Goal: Information Seeking & Learning: Learn about a topic

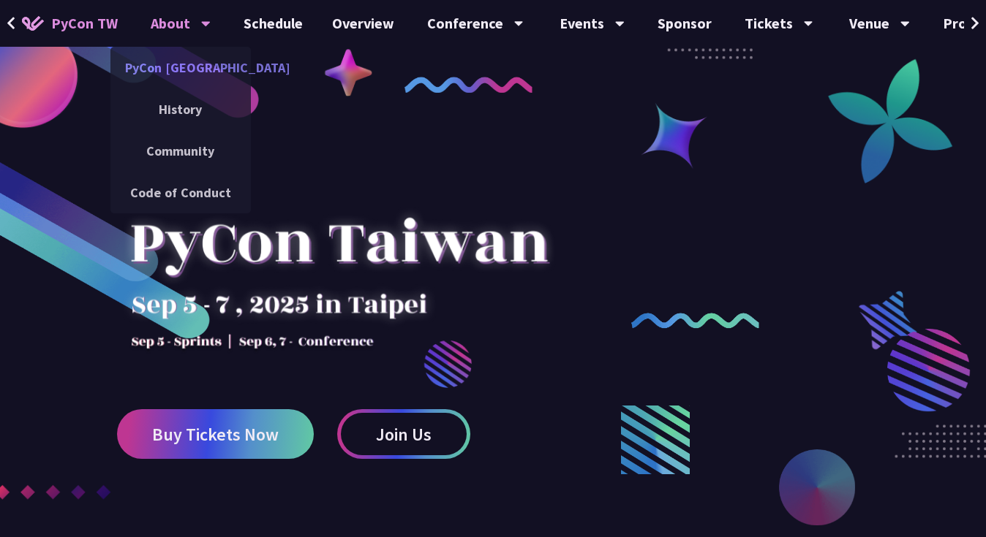
click at [185, 64] on link "PyCon [GEOGRAPHIC_DATA]" at bounding box center [180, 67] width 140 height 34
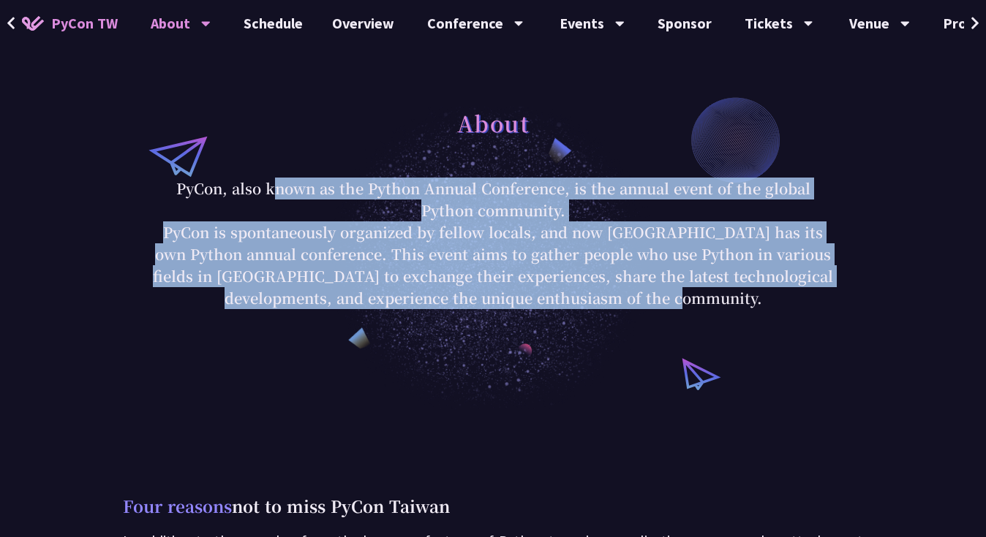
drag, startPoint x: 173, startPoint y: 191, endPoint x: 689, endPoint y: 296, distance: 526.8
click at [689, 296] on div "About PyCon, also known as the Python Annual Conference, is the annual event of…" at bounding box center [493, 205] width 680 height 208
copy div "PyCon, also known as the Python Annual Conference, is the annual event of the g…"
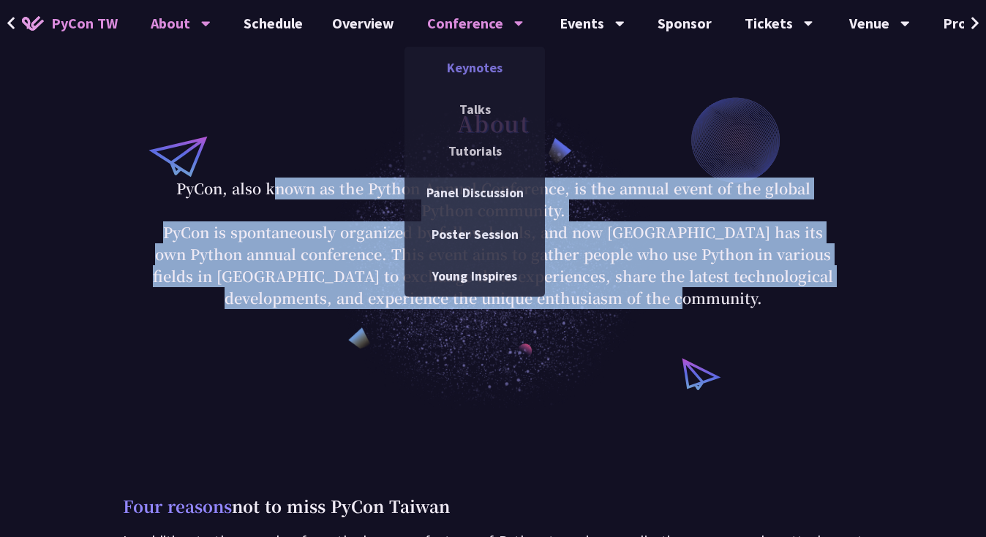
click at [468, 65] on link "Keynotes" at bounding box center [474, 67] width 140 height 34
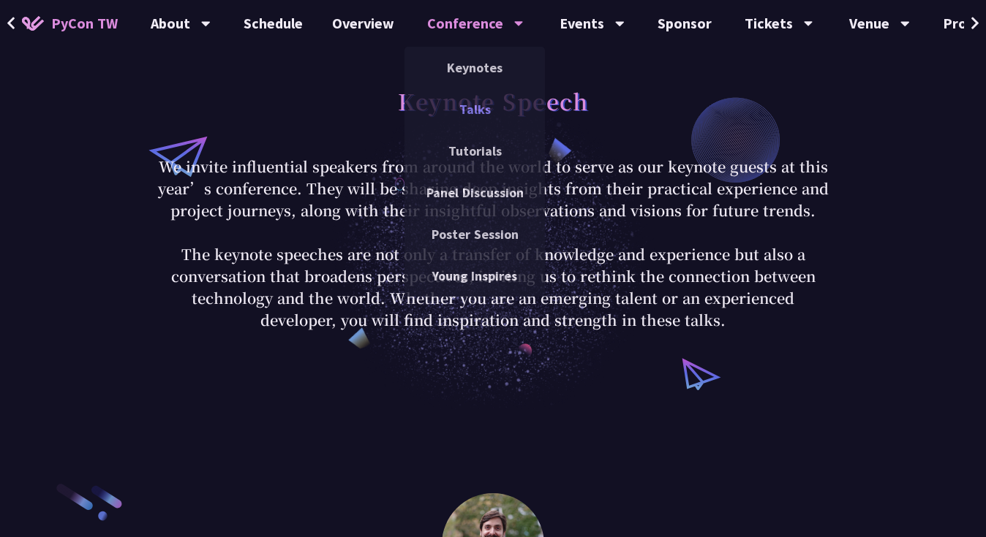
click at [474, 108] on link "Talks" at bounding box center [474, 109] width 140 height 34
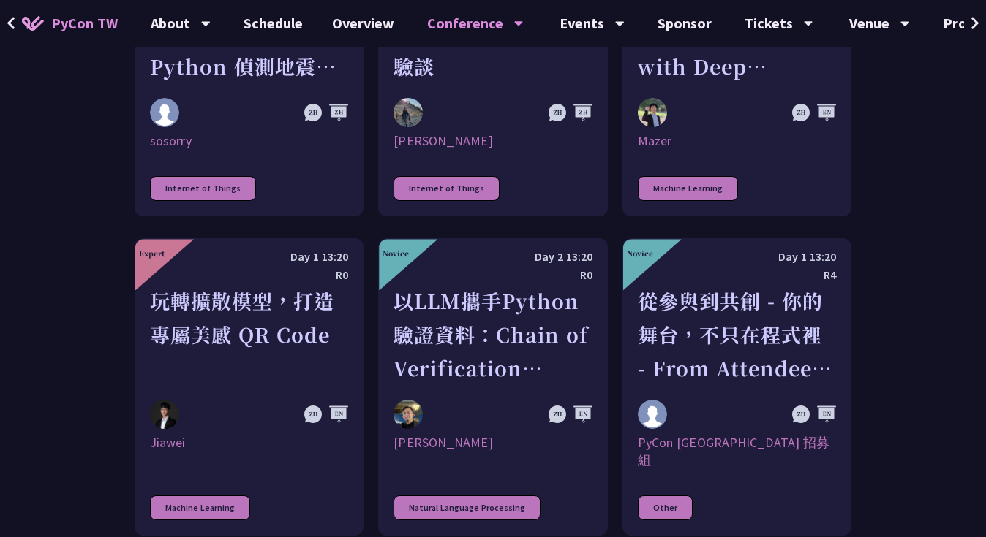
scroll to position [2662, 0]
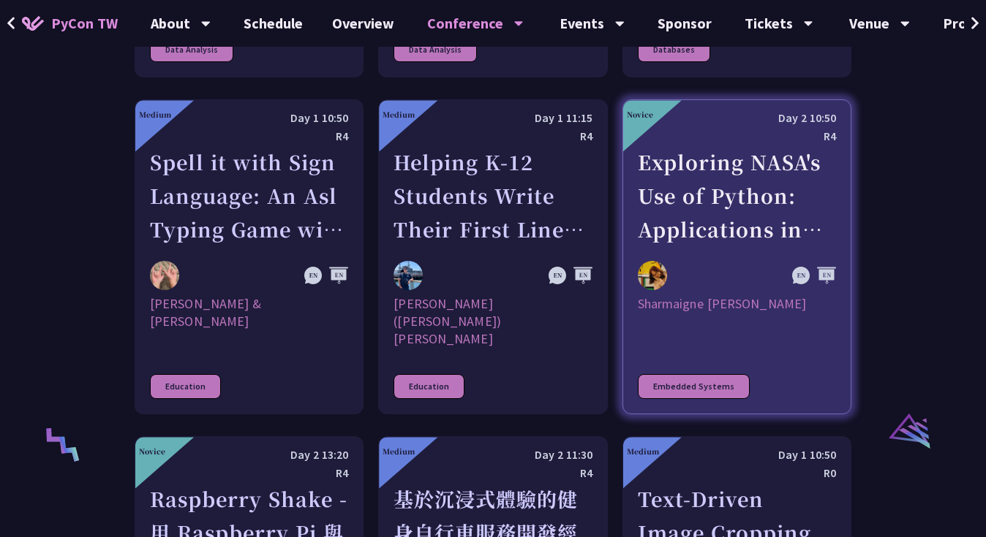
click at [715, 145] on div "Exploring NASA's Use of Python: Applications in Space Research and Data Analysis" at bounding box center [737, 195] width 198 height 101
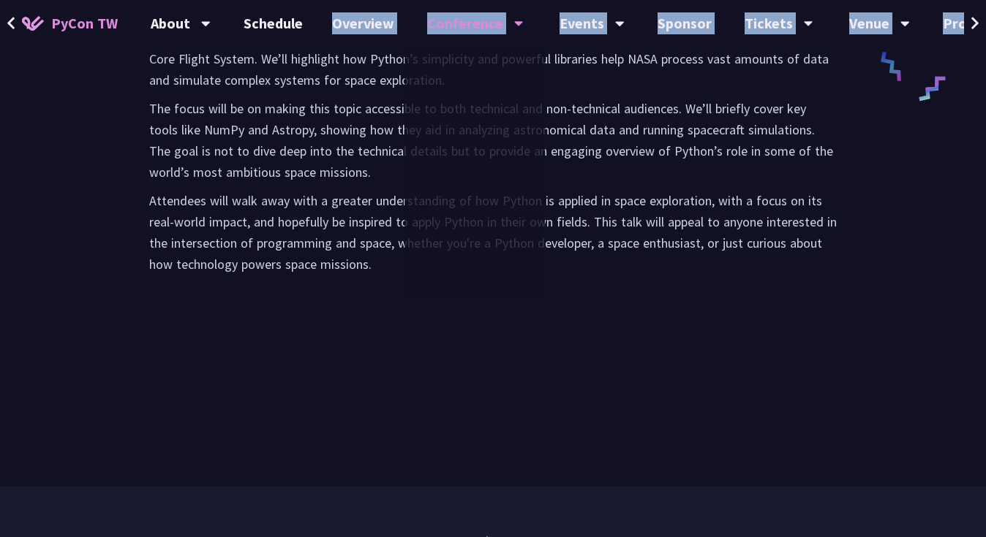
scroll to position [772, 0]
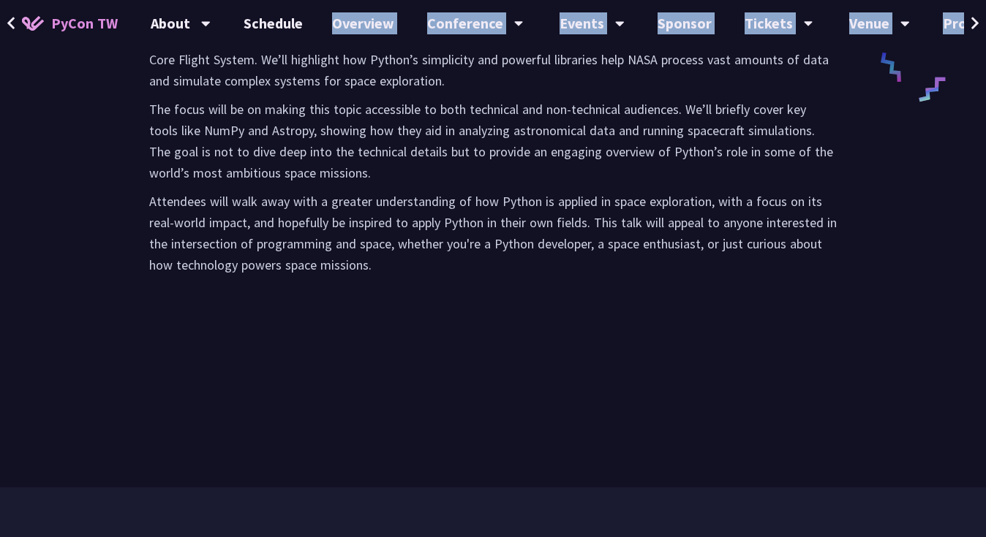
drag, startPoint x: 151, startPoint y: 125, endPoint x: 402, endPoint y: 266, distance: 287.7
click at [393, 260] on div "Abstract NASA has embraced Python as a versatile tool in space research, data a…" at bounding box center [493, 62] width 716 height 499
copy div "Loremips DOLO sit ametcons Adipis el s doeiusmod temp in utlab etdolore, magn a…"
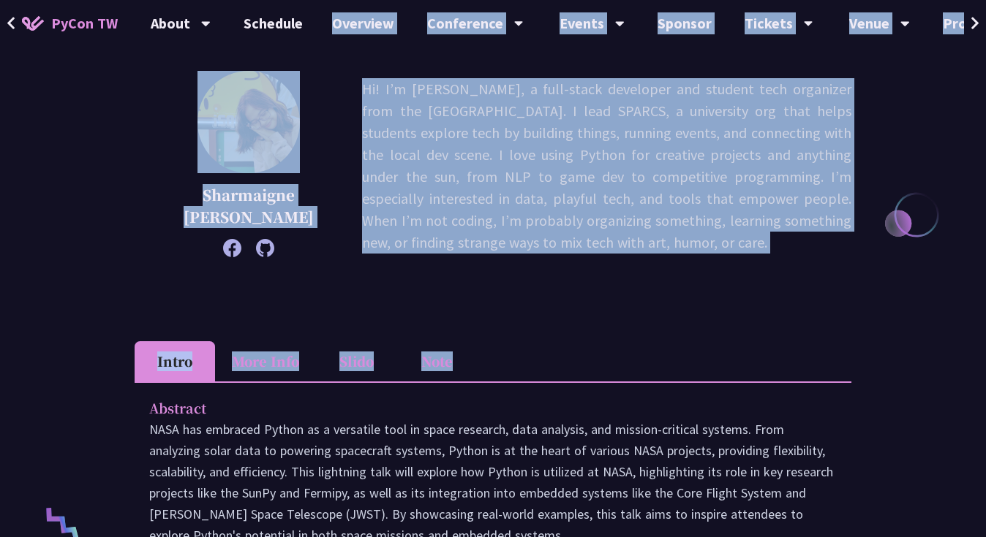
scroll to position [129, 0]
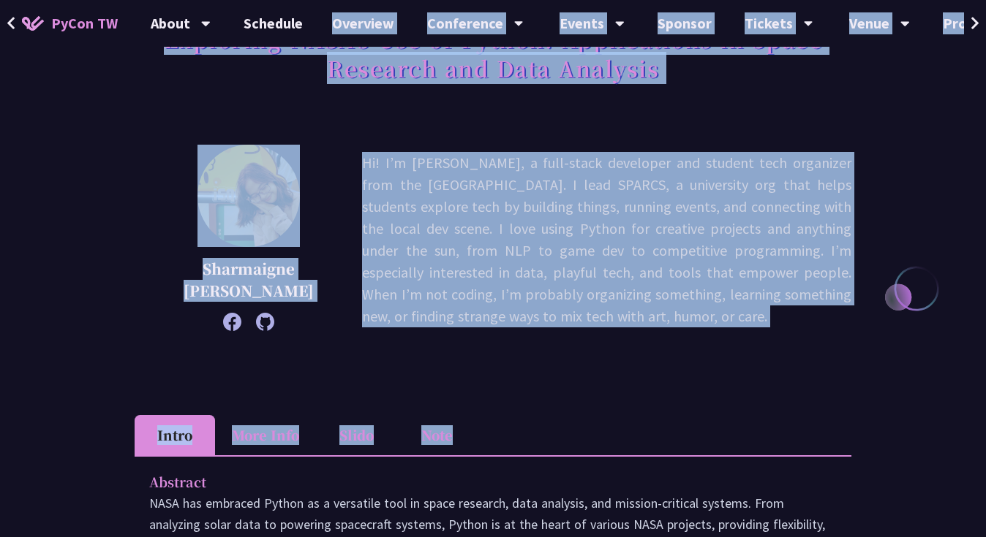
drag, startPoint x: 360, startPoint y: 162, endPoint x: 545, endPoint y: 314, distance: 239.5
click at [545, 314] on p "Hi! I’m [PERSON_NAME], a full-stack developer and student tech organizer from t…" at bounding box center [606, 239] width 489 height 175
copy p "Hi! I’m [PERSON_NAME], a full-stack developer and student tech organizer from t…"
drag, startPoint x: 203, startPoint y: 267, endPoint x: 309, endPoint y: 290, distance: 108.4
click at [309, 290] on p "Sharmaigne [PERSON_NAME]" at bounding box center [248, 280] width 154 height 44
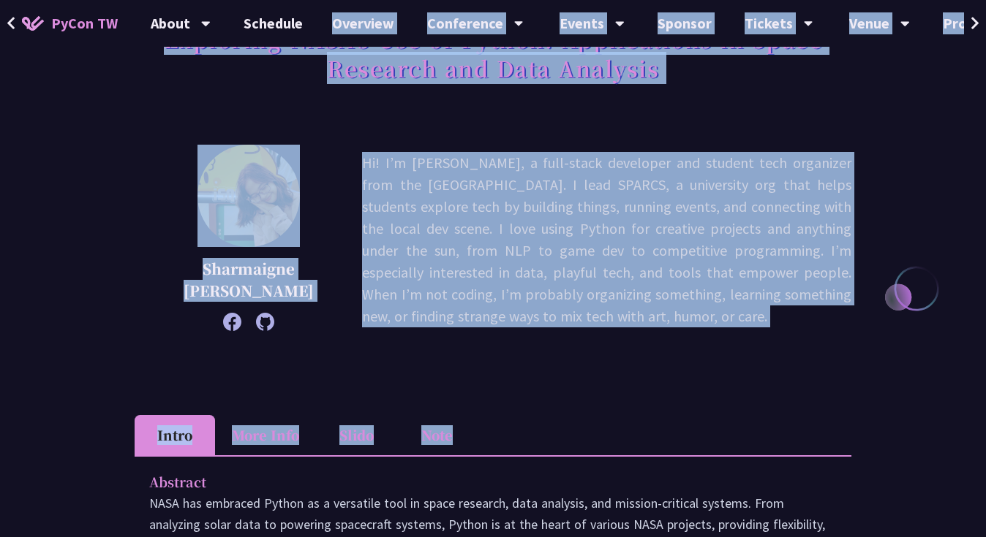
copy p "Sharmaigne [PERSON_NAME]"
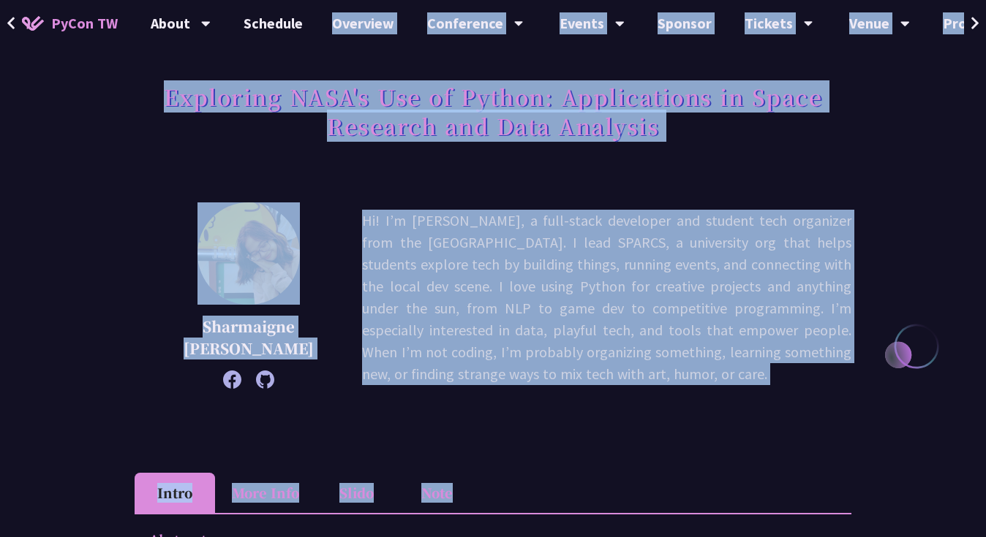
scroll to position [0, 0]
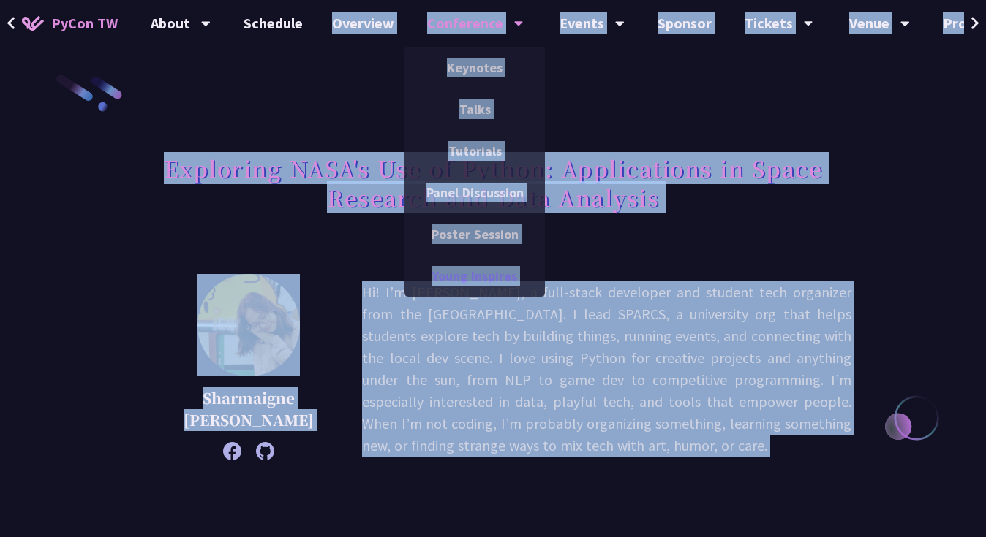
click at [461, 274] on link "Young Inspires" at bounding box center [474, 276] width 140 height 34
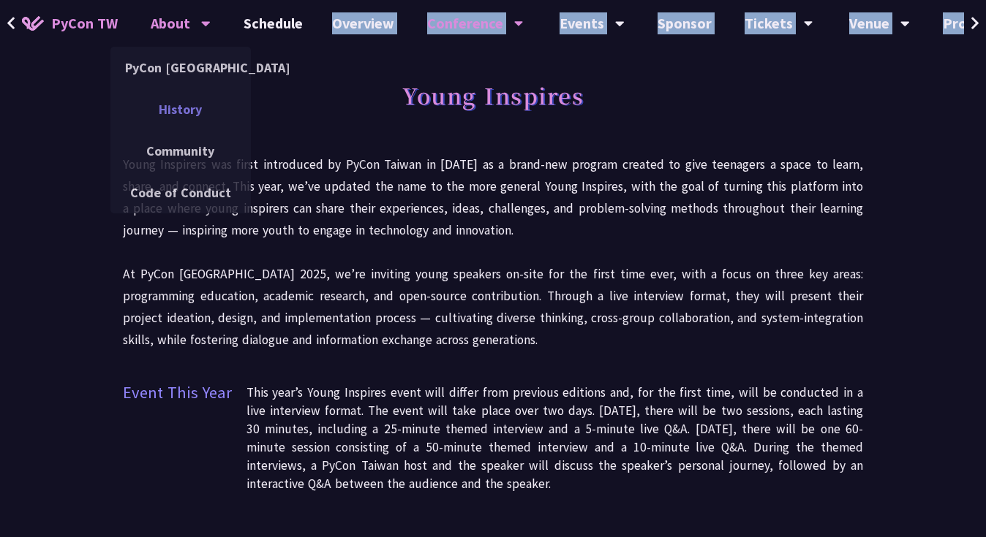
click at [182, 107] on link "History" at bounding box center [180, 109] width 140 height 34
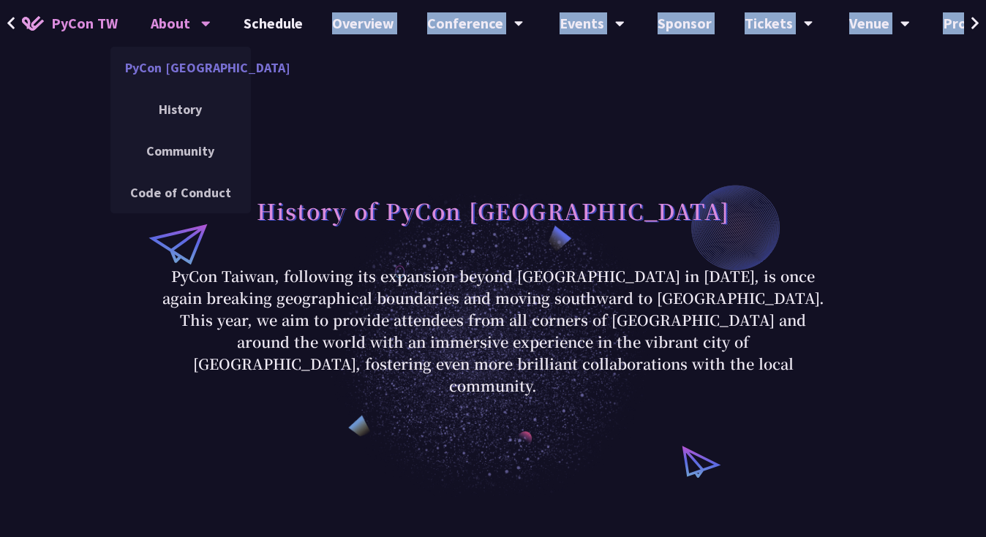
click at [186, 69] on link "PyCon [GEOGRAPHIC_DATA]" at bounding box center [180, 67] width 140 height 34
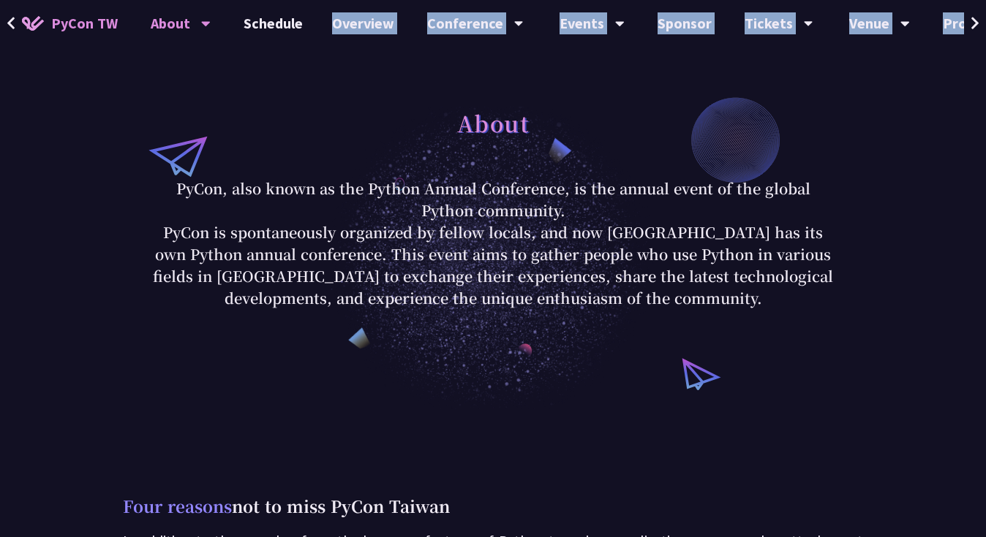
drag, startPoint x: 292, startPoint y: 189, endPoint x: 585, endPoint y: 214, distance: 293.5
click at [585, 214] on p "PyCon, also known as the Python Annual Conference, is the annual event of the g…" at bounding box center [493, 200] width 680 height 44
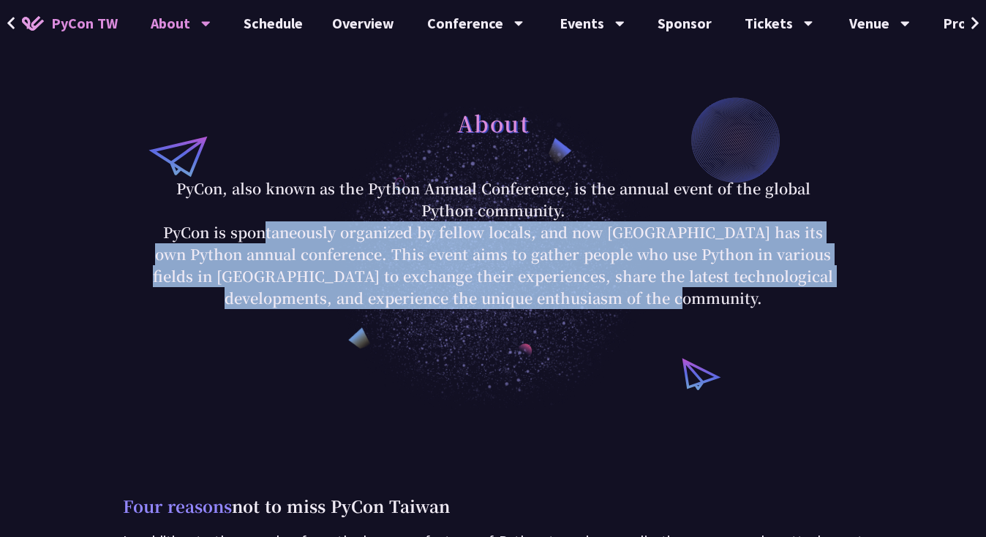
drag, startPoint x: 191, startPoint y: 228, endPoint x: 715, endPoint y: 295, distance: 528.5
click at [715, 295] on p "PyCon is spontaneously organized by fellow locals, and now [GEOGRAPHIC_DATA] ha…" at bounding box center [493, 266] width 680 height 88
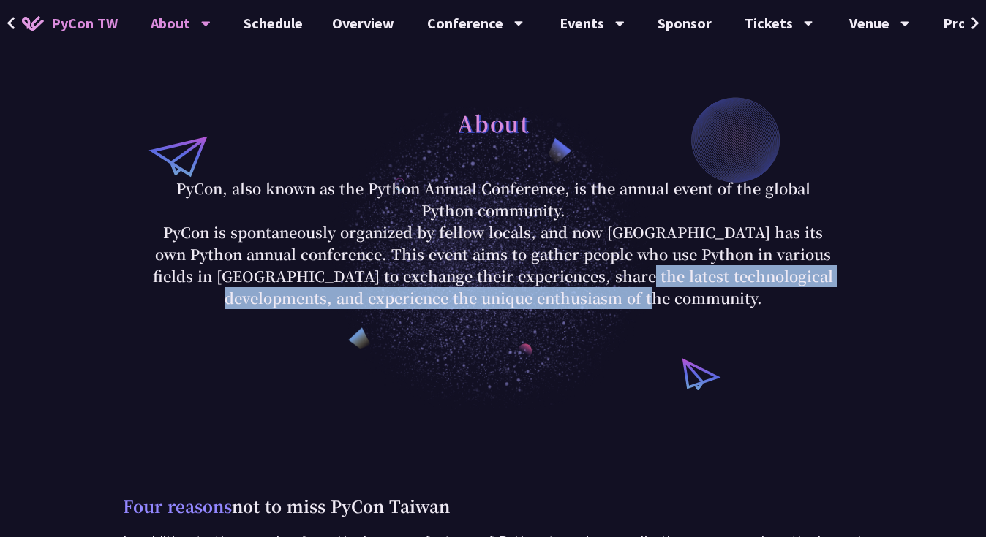
drag, startPoint x: 553, startPoint y: 275, endPoint x: 709, endPoint y: 303, distance: 158.2
click at [678, 298] on p "PyCon is spontaneously organized by fellow locals, and now [GEOGRAPHIC_DATA] ha…" at bounding box center [493, 266] width 680 height 88
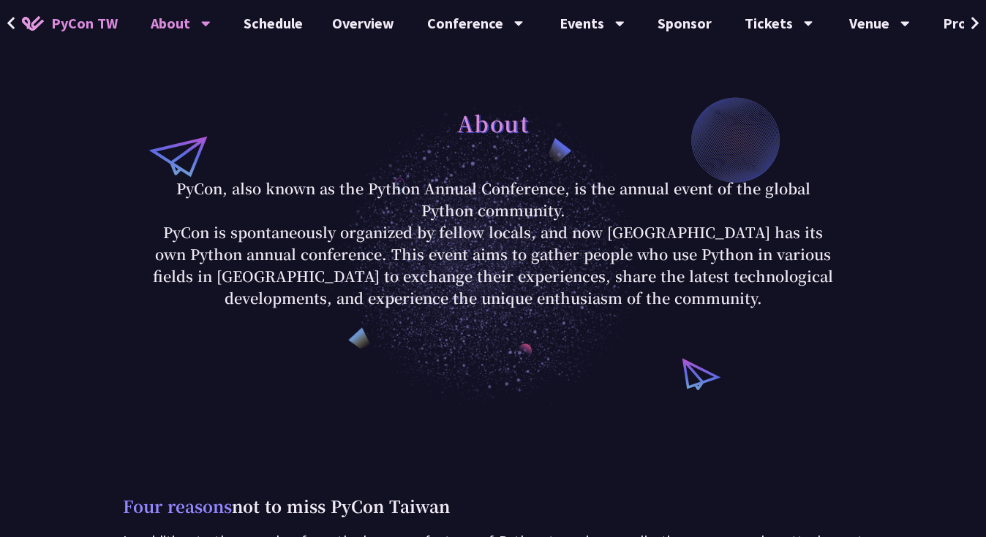
click at [709, 303] on p "PyCon is spontaneously organized by fellow locals, and now [GEOGRAPHIC_DATA] ha…" at bounding box center [493, 266] width 680 height 88
click at [711, 302] on p "PyCon is spontaneously organized by fellow locals, and now [GEOGRAPHIC_DATA] ha…" at bounding box center [493, 266] width 680 height 88
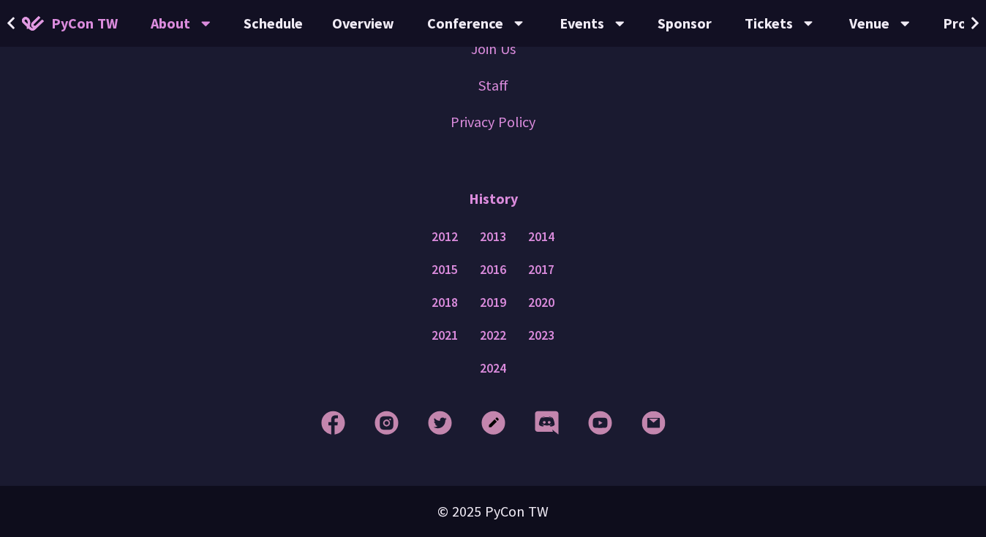
scroll to position [860, 0]
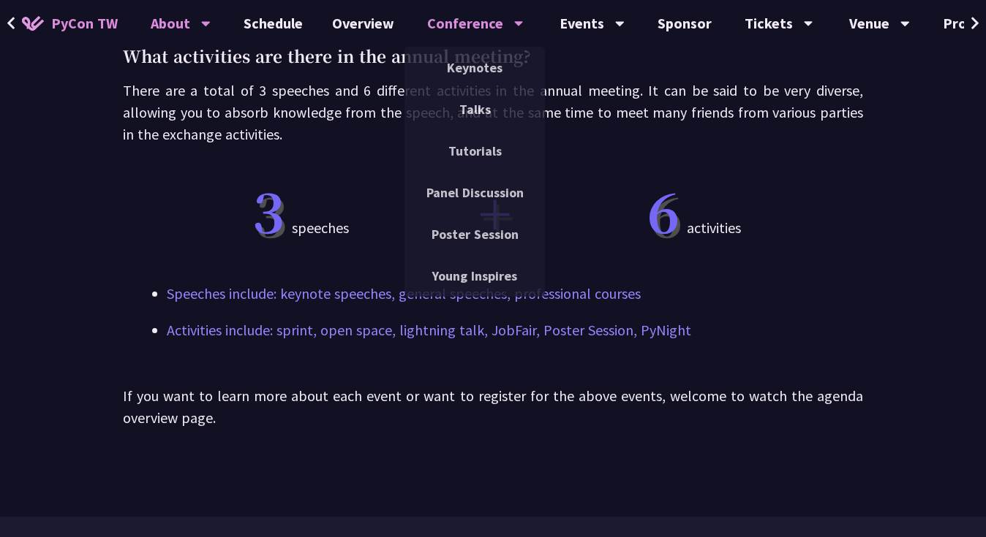
click at [466, 26] on div "Conference" at bounding box center [475, 23] width 97 height 47
click at [465, 113] on link "Talks" at bounding box center [474, 109] width 140 height 34
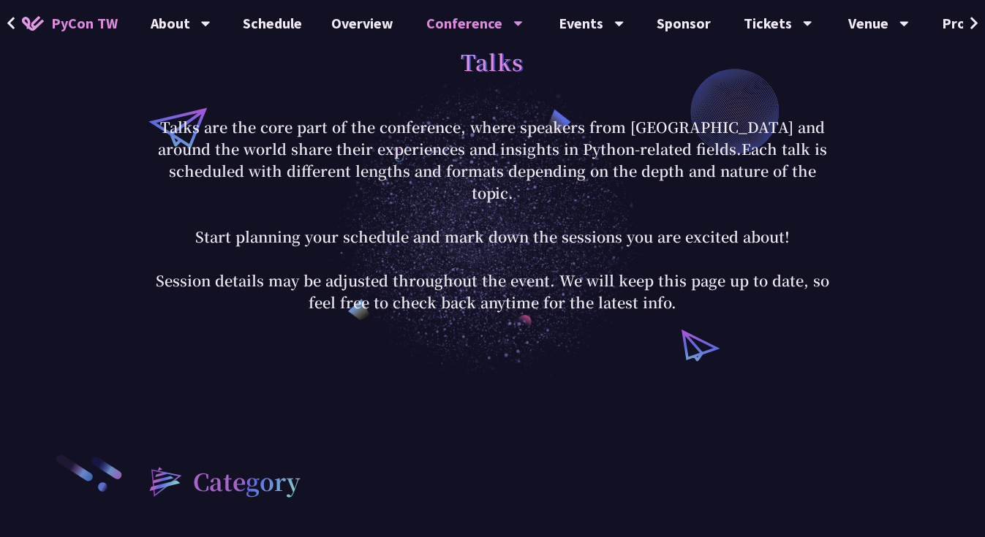
scroll to position [105, 0]
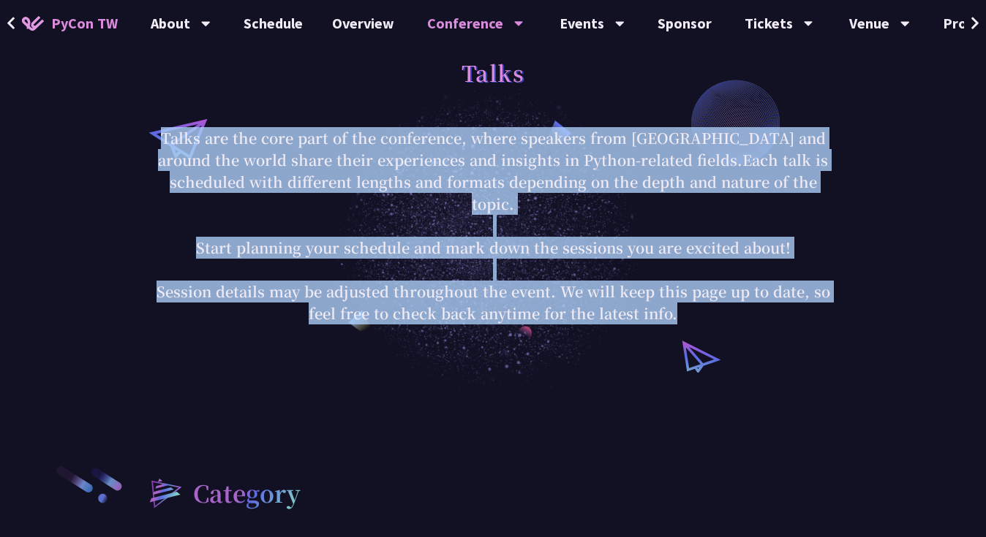
drag, startPoint x: 213, startPoint y: 159, endPoint x: 684, endPoint y: 305, distance: 493.0
click at [684, 305] on p "Talks are the core part of the conference, where speakers from [GEOGRAPHIC_DATA…" at bounding box center [493, 225] width 680 height 197
click at [904, 193] on div "Talks Talks are the core part of the conference, where speakers from [GEOGRAPHI…" at bounding box center [492, 186] width 985 height 409
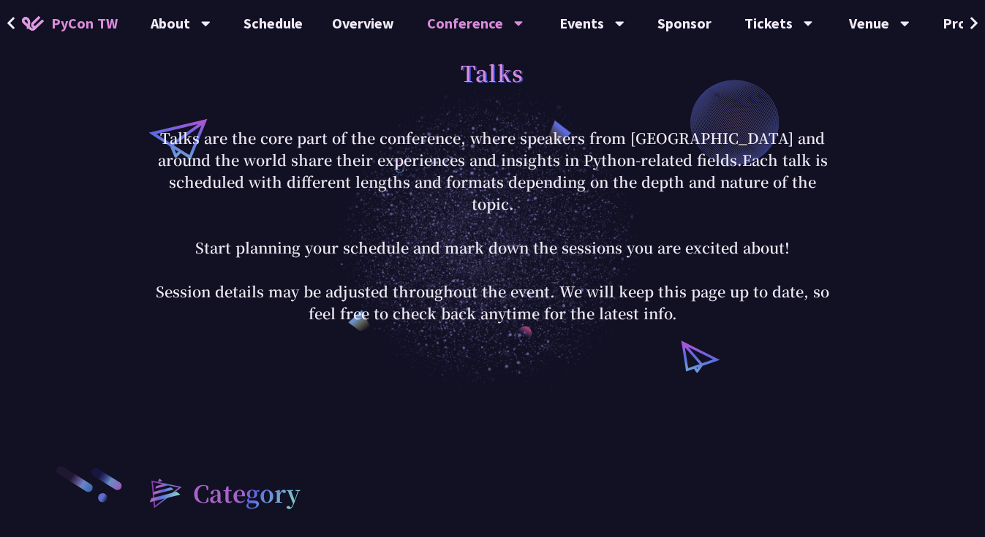
scroll to position [2662, 0]
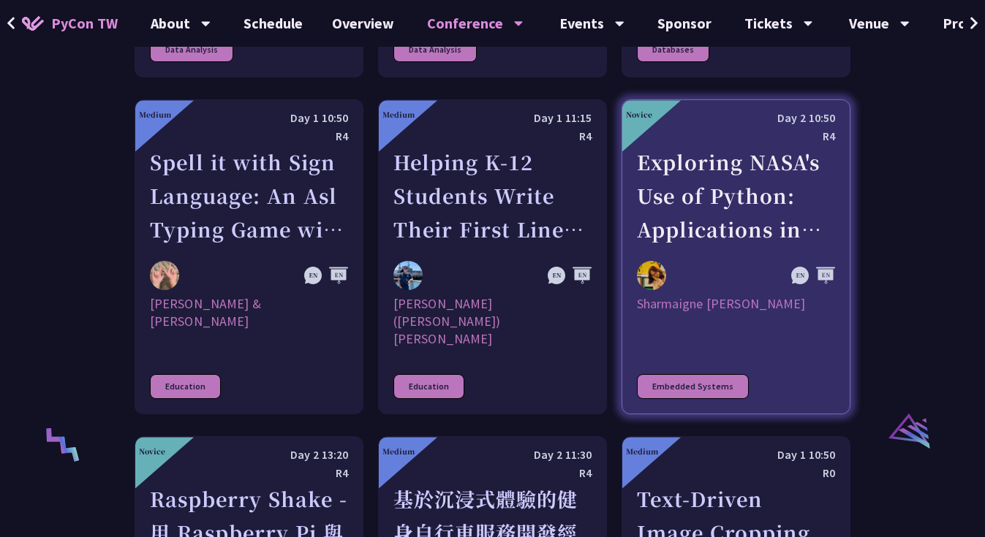
click at [700, 148] on div "Exploring NASA's Use of Python: Applications in Space Research and Data Analysis" at bounding box center [736, 195] width 198 height 101
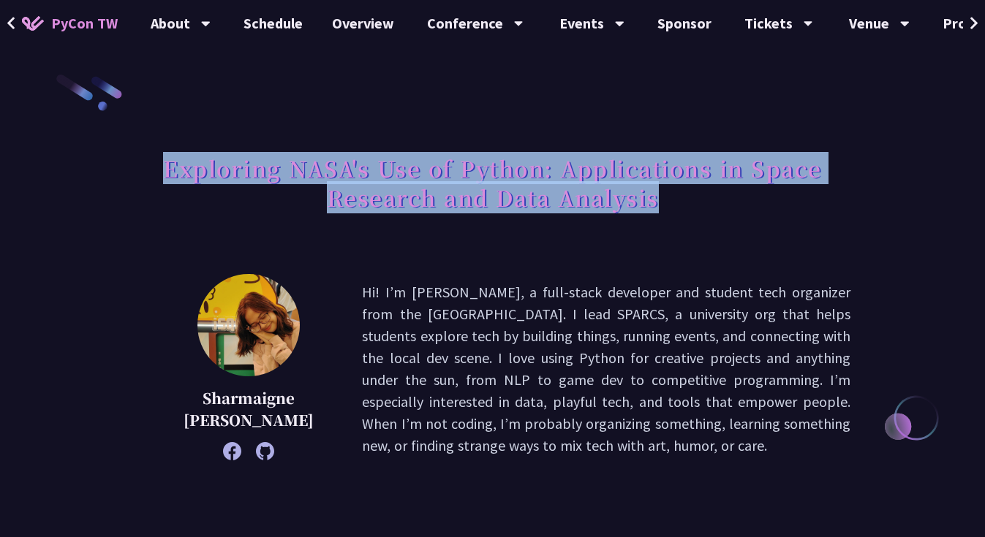
drag, startPoint x: 162, startPoint y: 169, endPoint x: 686, endPoint y: 225, distance: 527.2
click at [686, 225] on div "Exploring NASA's Use of Python: Applications in Space Research and Data Analysis" at bounding box center [493, 199] width 716 height 106
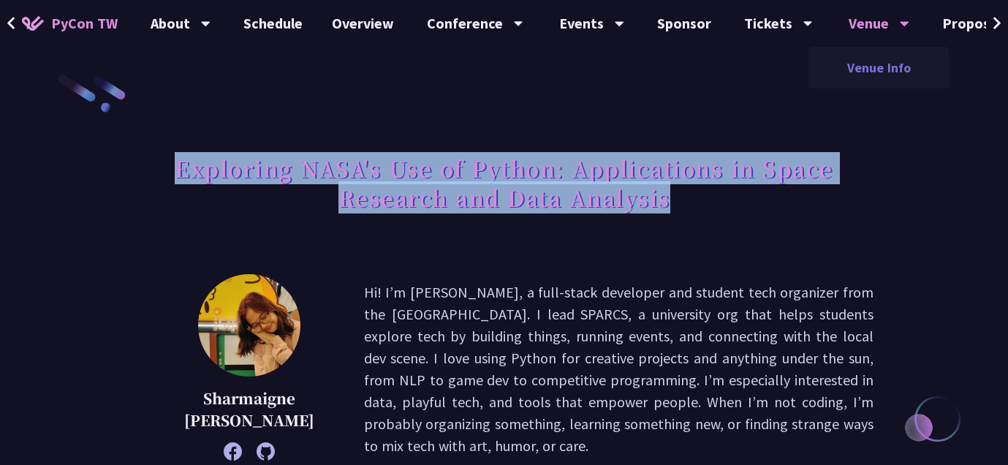
click at [865, 69] on link "Venue Info" at bounding box center [879, 67] width 140 height 34
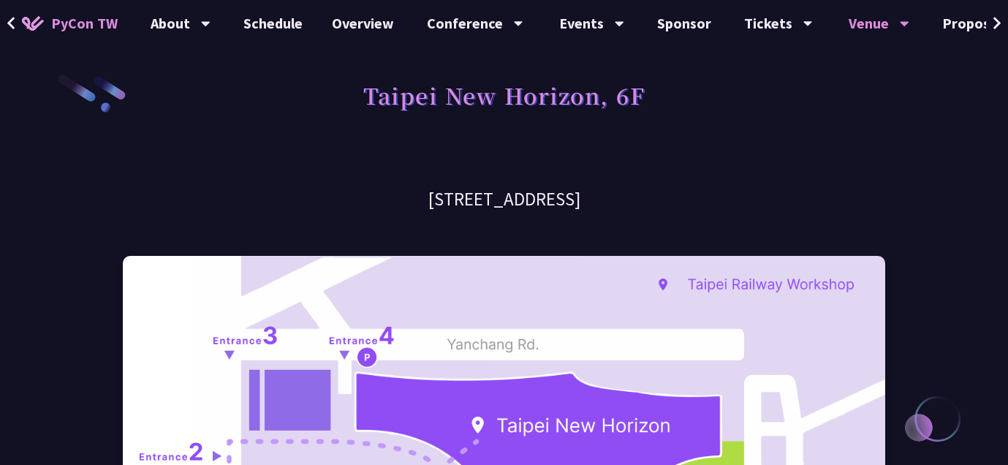
drag, startPoint x: 284, startPoint y: 202, endPoint x: 760, endPoint y: 200, distance: 475.2
click at [760, 200] on h3 "[STREET_ADDRESS]" at bounding box center [504, 199] width 763 height 26
copy h3 "[STREET_ADDRESS]"
click at [80, 21] on span "PyCon TW" at bounding box center [84, 23] width 67 height 22
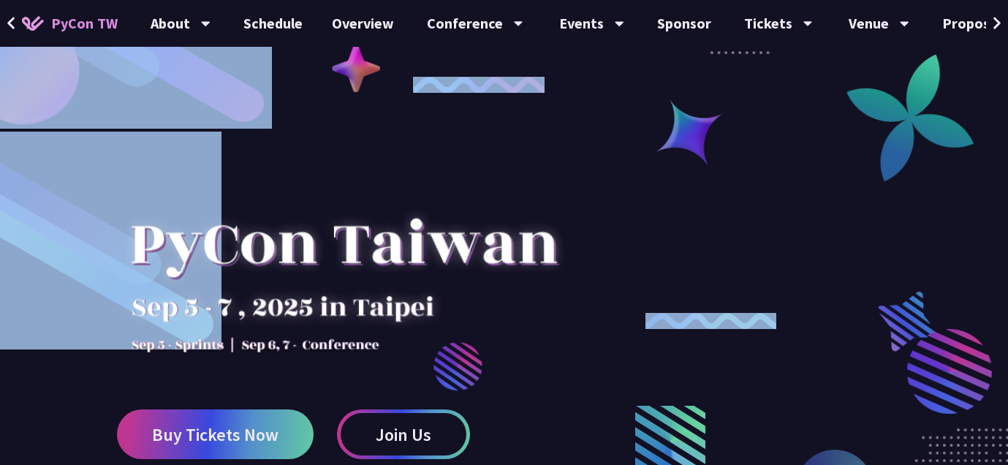
drag, startPoint x: 173, startPoint y: 245, endPoint x: 603, endPoint y: 133, distance: 444.9
click at [602, 132] on div "Buy Tickets Now Join Us" at bounding box center [504, 274] width 1008 height 548
click at [598, 155] on div at bounding box center [504, 362] width 1008 height 548
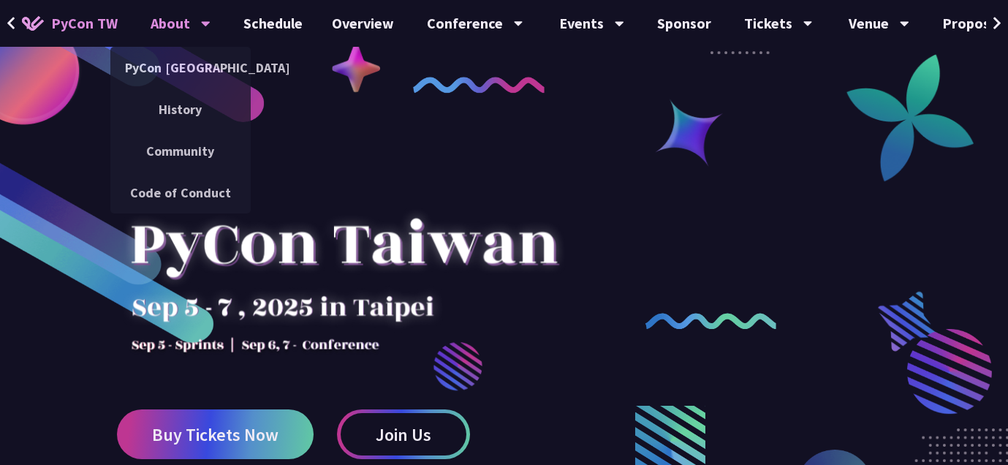
click at [203, 20] on icon at bounding box center [206, 23] width 10 height 15
click at [180, 64] on link "PyCon [GEOGRAPHIC_DATA]" at bounding box center [180, 67] width 140 height 34
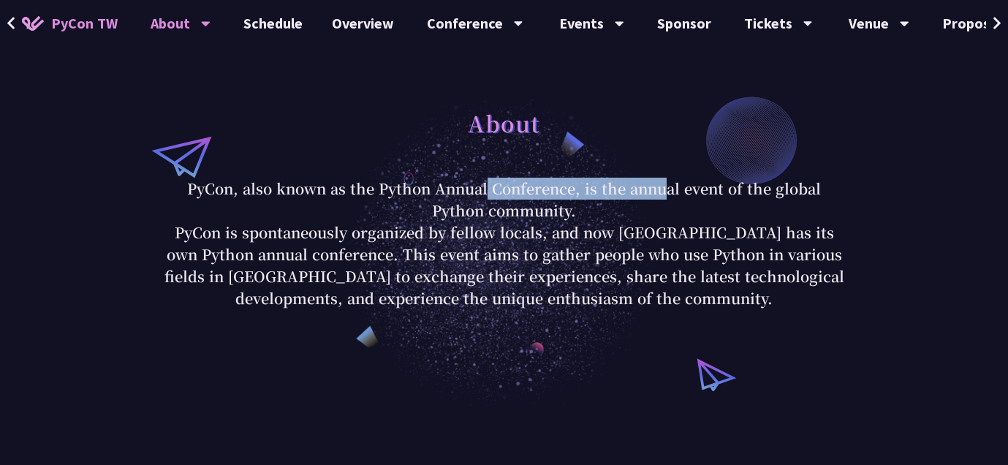
drag, startPoint x: 379, startPoint y: 189, endPoint x: 573, endPoint y: 190, distance: 194.5
click at [573, 190] on p "PyCon, also known as the Python Annual Conference, is the annual event of the g…" at bounding box center [504, 200] width 680 height 44
copy p "Python Annual Conference"
click at [768, 109] on link "Financial Aid" at bounding box center [778, 109] width 140 height 34
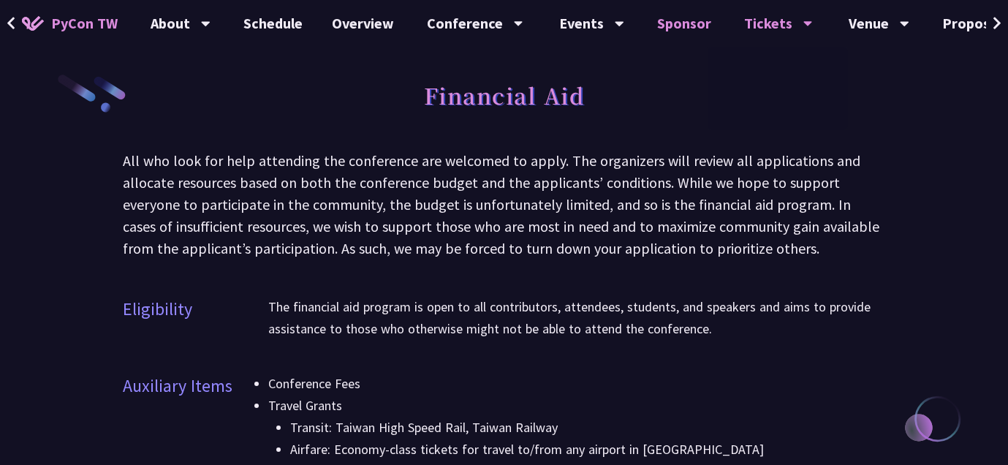
click at [672, 26] on link "Sponsor" at bounding box center [684, 23] width 83 height 47
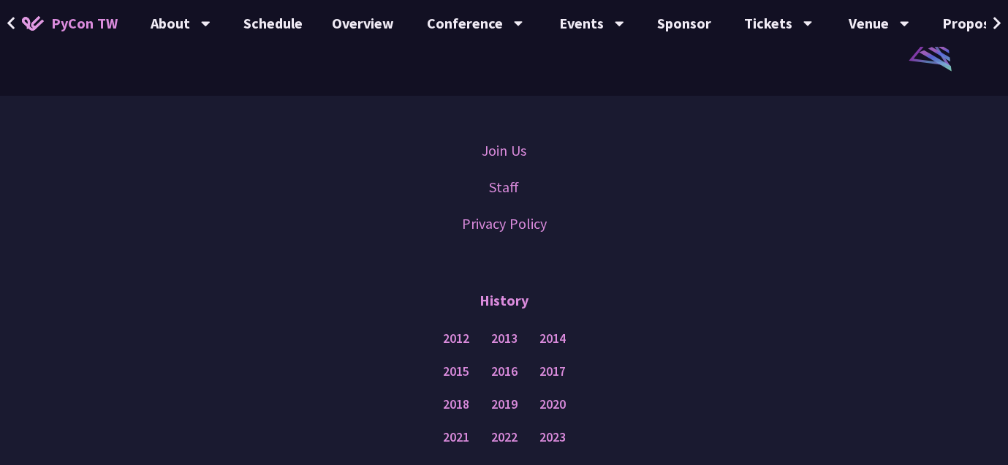
scroll to position [1384, 0]
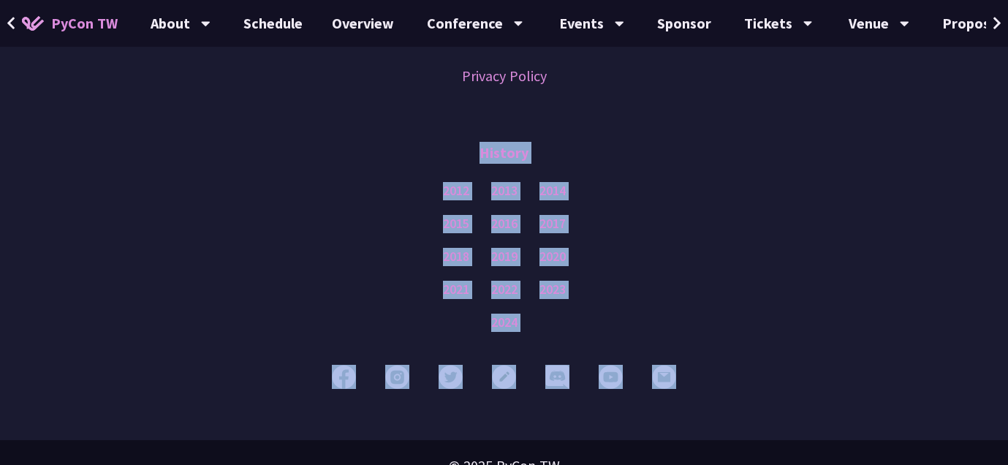
drag, startPoint x: 994, startPoint y: 373, endPoint x: 936, endPoint y: 157, distance: 223.3
click at [977, 104] on footer "Join Us Staff Privacy Policy History 2012 2013 2014 2015 2016 2017 2018 2019 20…" at bounding box center [504, 219] width 1008 height 543
drag, startPoint x: 892, startPoint y: 197, endPoint x: 941, endPoint y: 208, distance: 50.2
click at [893, 208] on div "2015 2016 2017" at bounding box center [504, 224] width 935 height 33
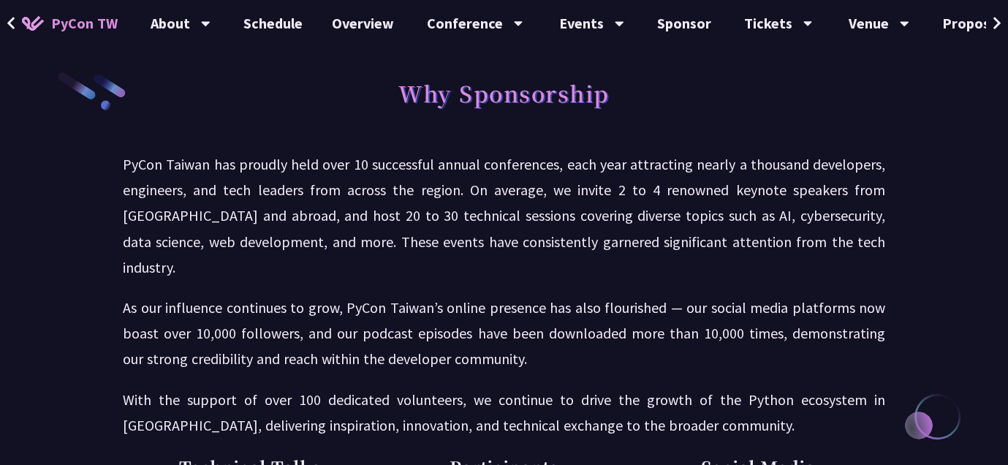
scroll to position [0, 0]
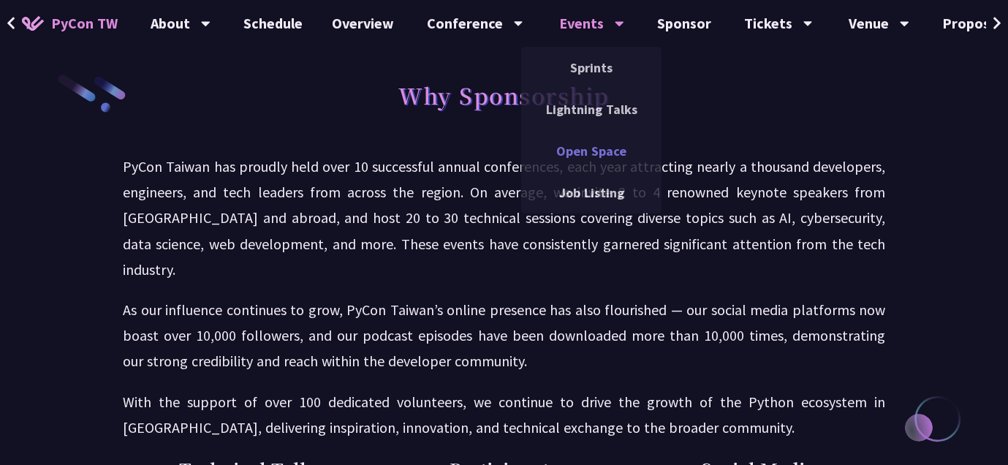
click at [589, 154] on link "Open Space" at bounding box center [591, 151] width 140 height 34
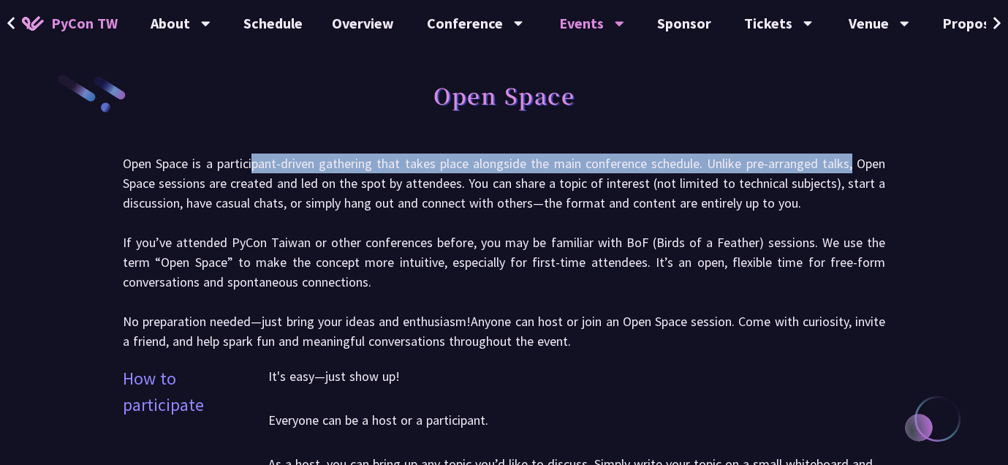
drag, startPoint x: 256, startPoint y: 164, endPoint x: 852, endPoint y: 164, distance: 596.6
click at [852, 164] on p "Open Space is a participant-driven gathering that takes place alongside the mai…" at bounding box center [504, 252] width 763 height 197
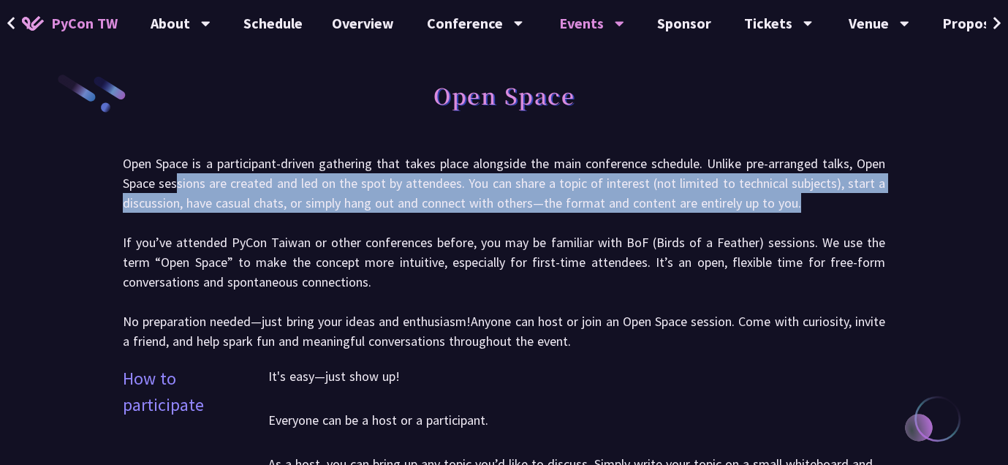
drag, startPoint x: 178, startPoint y: 185, endPoint x: 823, endPoint y: 201, distance: 645.8
click at [823, 201] on p "Open Space is a participant-driven gathering that takes place alongside the mai…" at bounding box center [504, 252] width 763 height 197
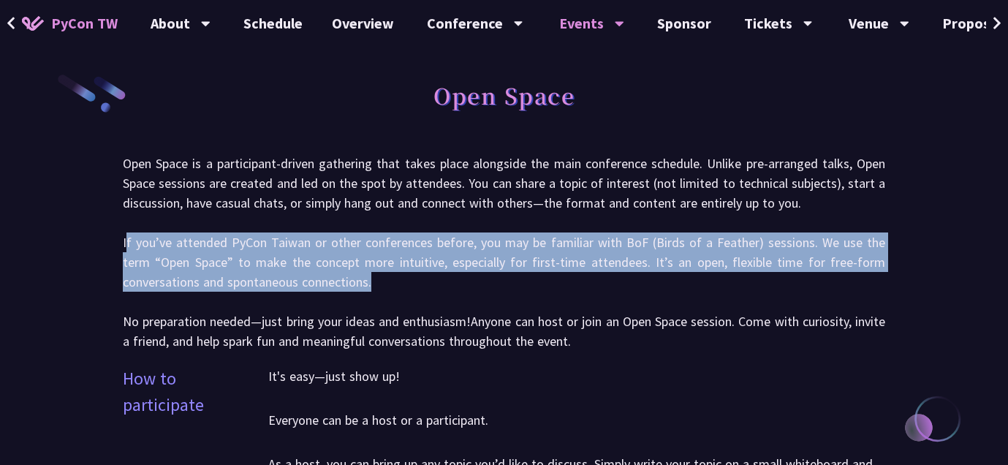
drag, startPoint x: 127, startPoint y: 236, endPoint x: 406, endPoint y: 284, distance: 283.3
click at [406, 284] on p "Open Space is a participant-driven gathering that takes place alongside the mai…" at bounding box center [504, 252] width 763 height 197
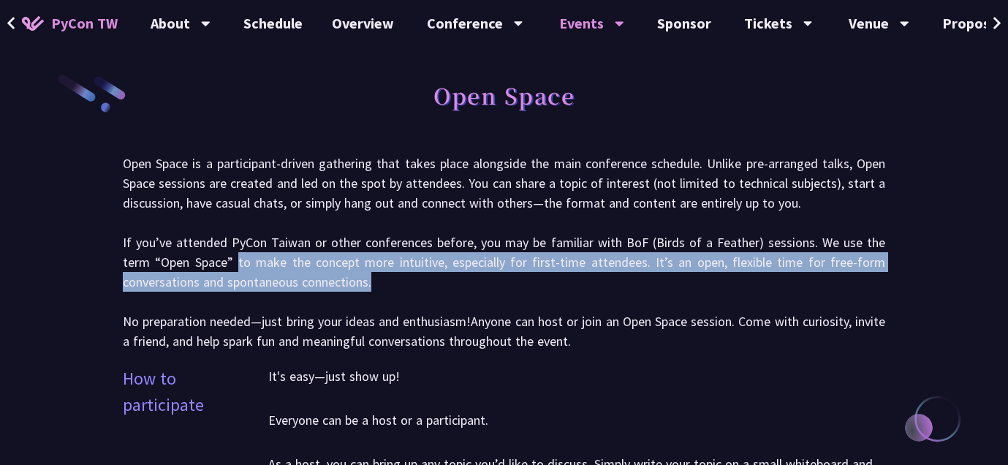
drag, startPoint x: 300, startPoint y: 265, endPoint x: 406, endPoint y: 288, distance: 109.1
click at [406, 288] on p "Open Space is a participant-driven gathering that takes place alongside the mai…" at bounding box center [504, 252] width 763 height 197
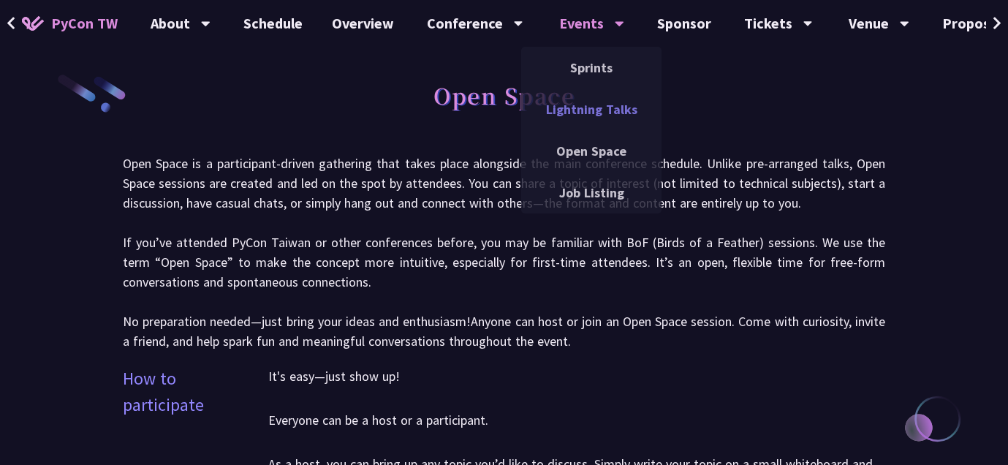
click at [580, 108] on link "Lightning Talks" at bounding box center [591, 109] width 140 height 34
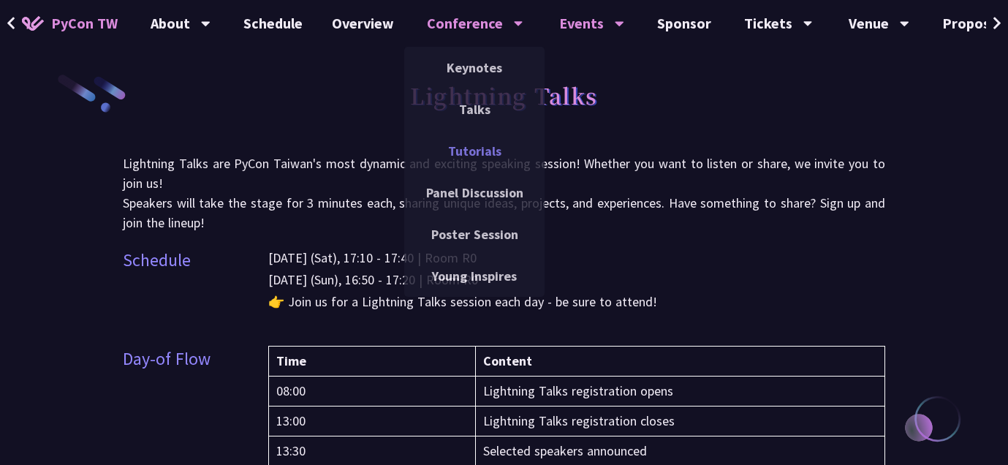
click at [466, 153] on link "Tutorials" at bounding box center [474, 151] width 140 height 34
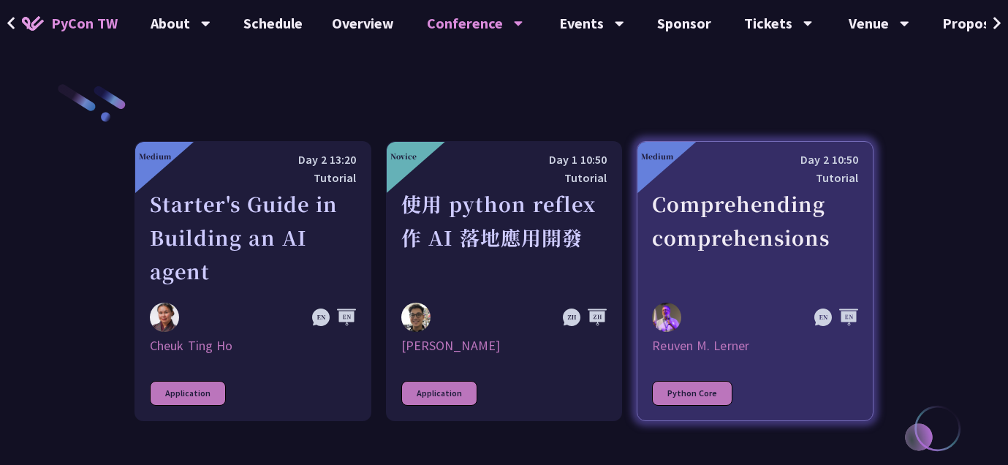
scroll to position [498, 0]
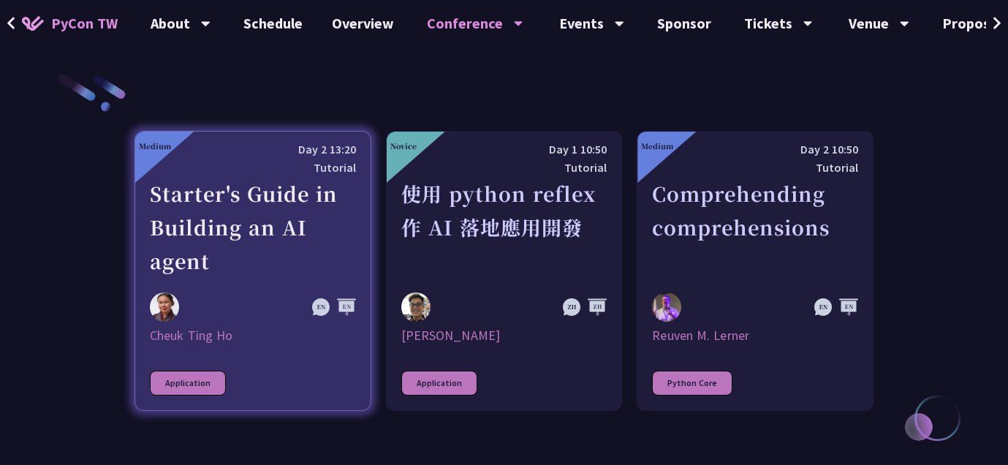
click at [185, 375] on div "Application" at bounding box center [188, 383] width 76 height 25
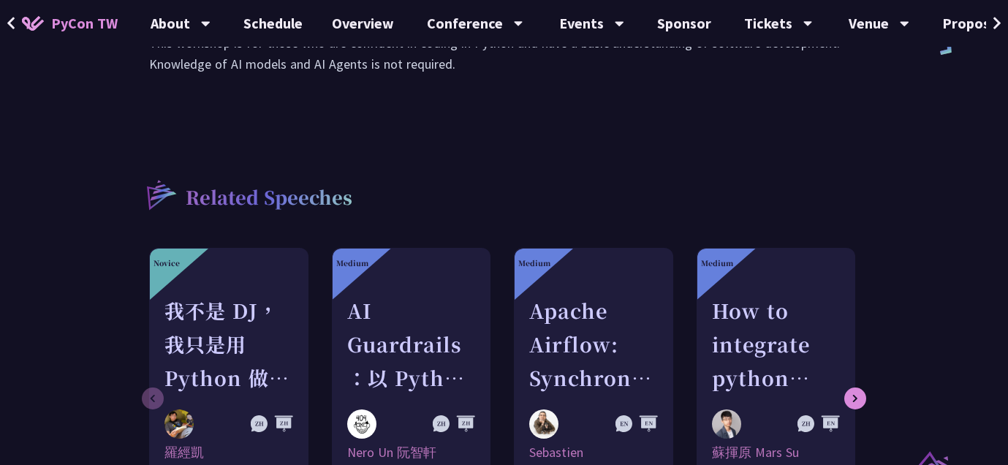
scroll to position [403, 0]
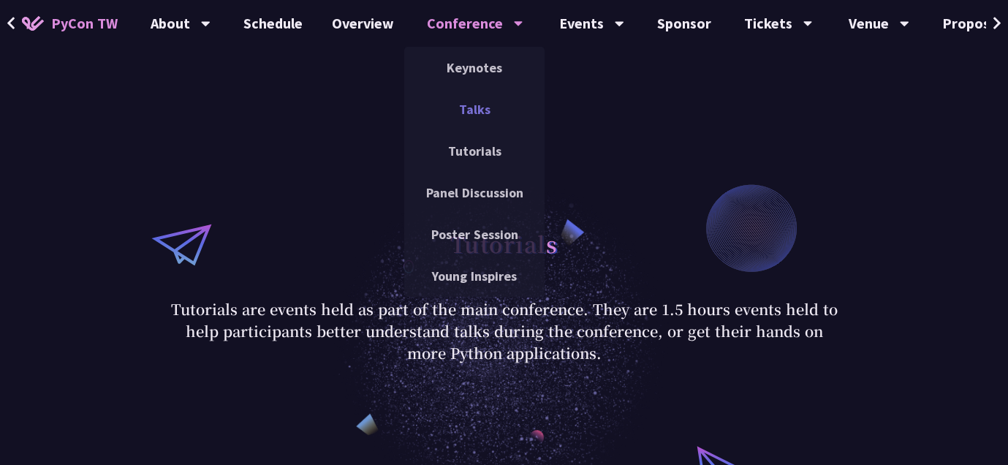
click at [473, 107] on link "Talks" at bounding box center [474, 109] width 140 height 34
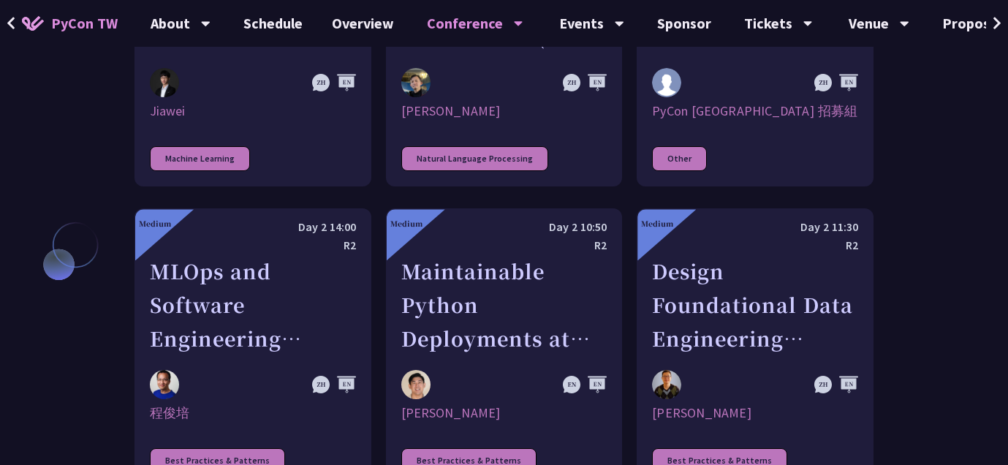
scroll to position [2698, 0]
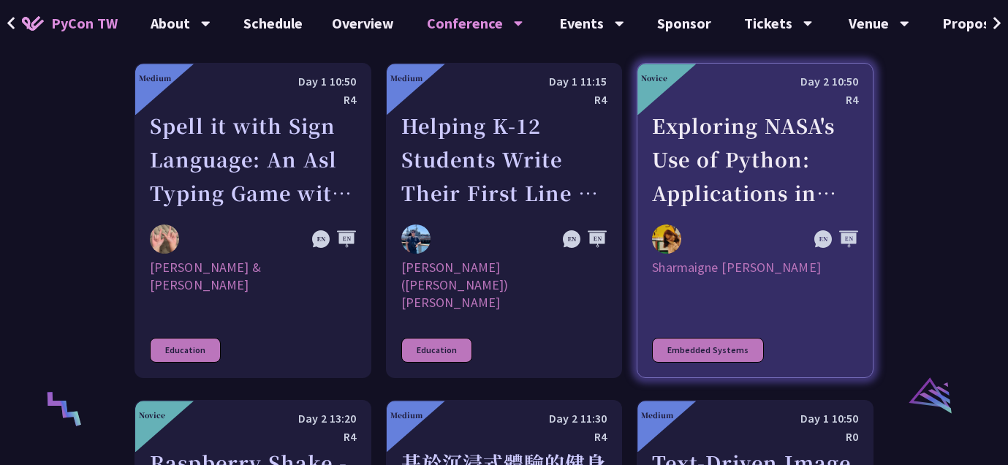
click at [716, 116] on div "Exploring NASA's Use of Python: Applications in Space Research and Data Analysis" at bounding box center [755, 159] width 206 height 101
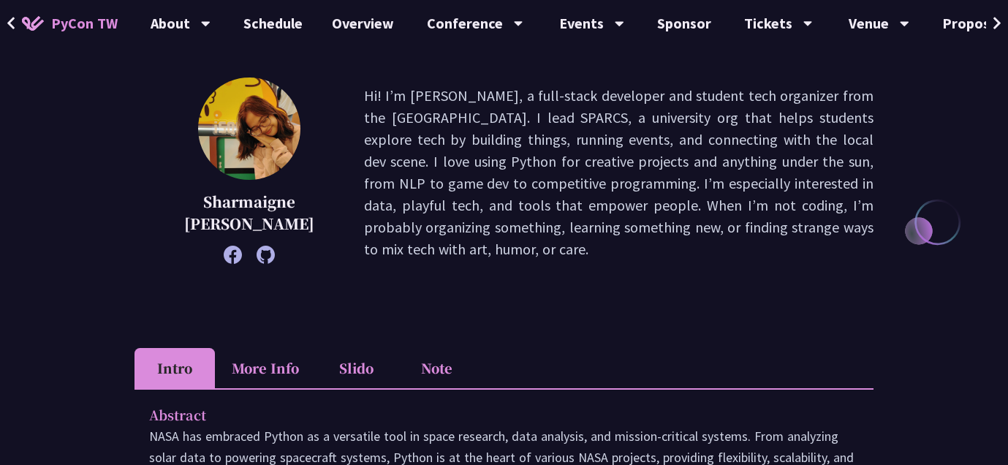
scroll to position [231, 0]
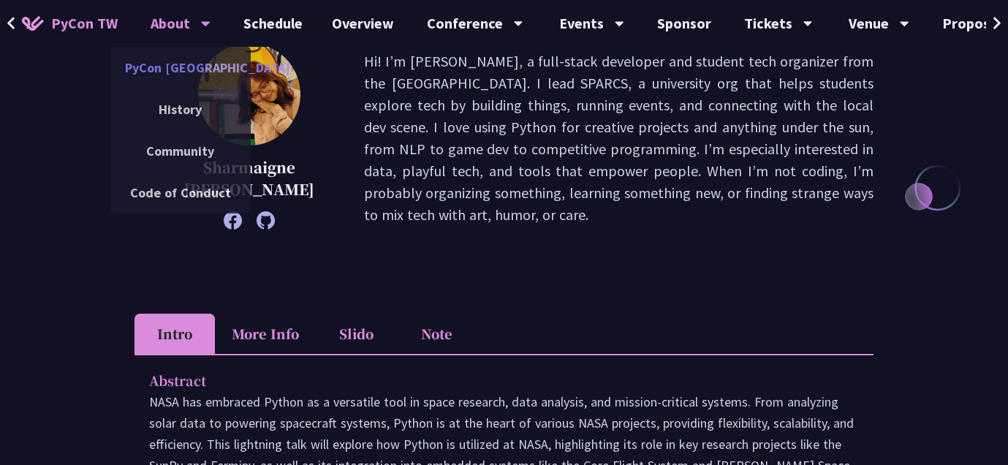
click at [168, 67] on link "PyCon [GEOGRAPHIC_DATA]" at bounding box center [180, 67] width 140 height 34
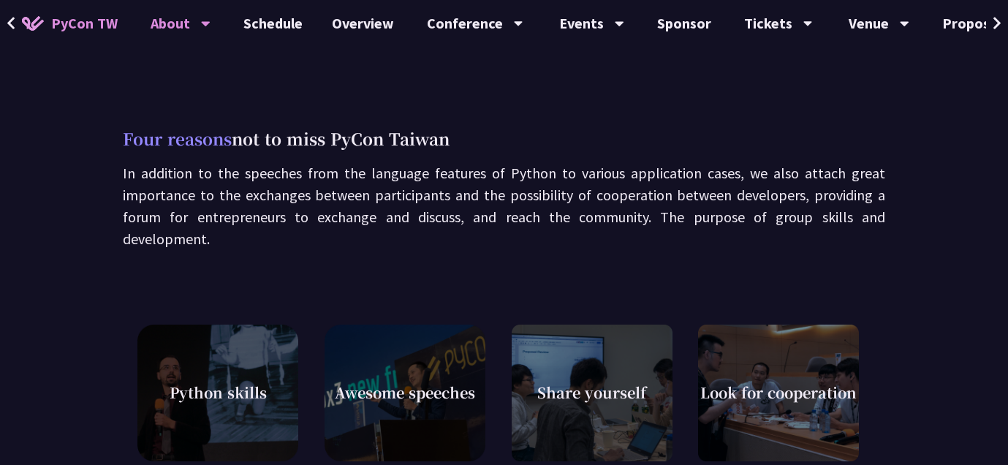
scroll to position [5, 0]
